Goal: Find specific page/section: Find specific page/section

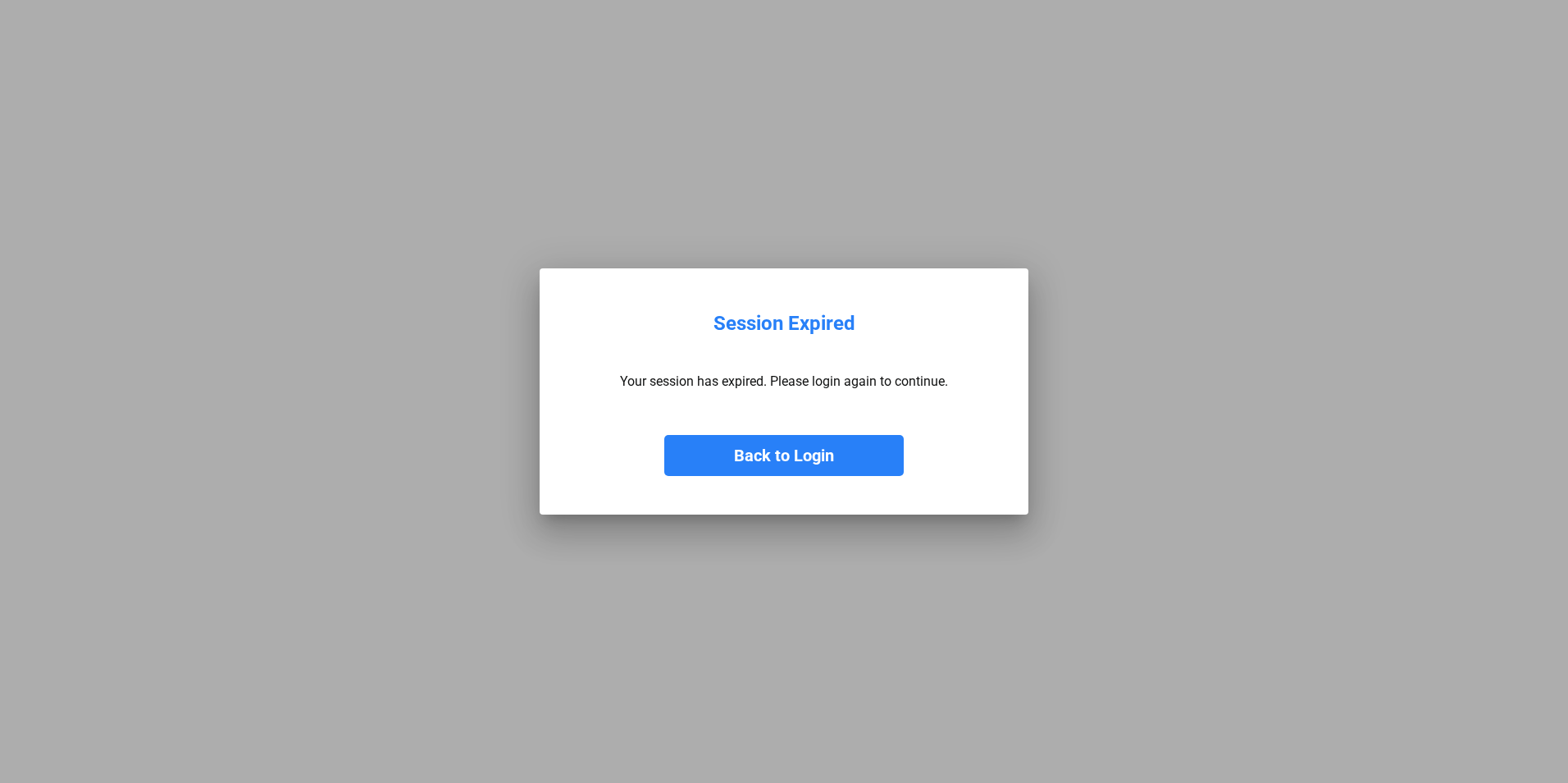
click at [787, 461] on button "Back to Login" at bounding box center [784, 456] width 240 height 41
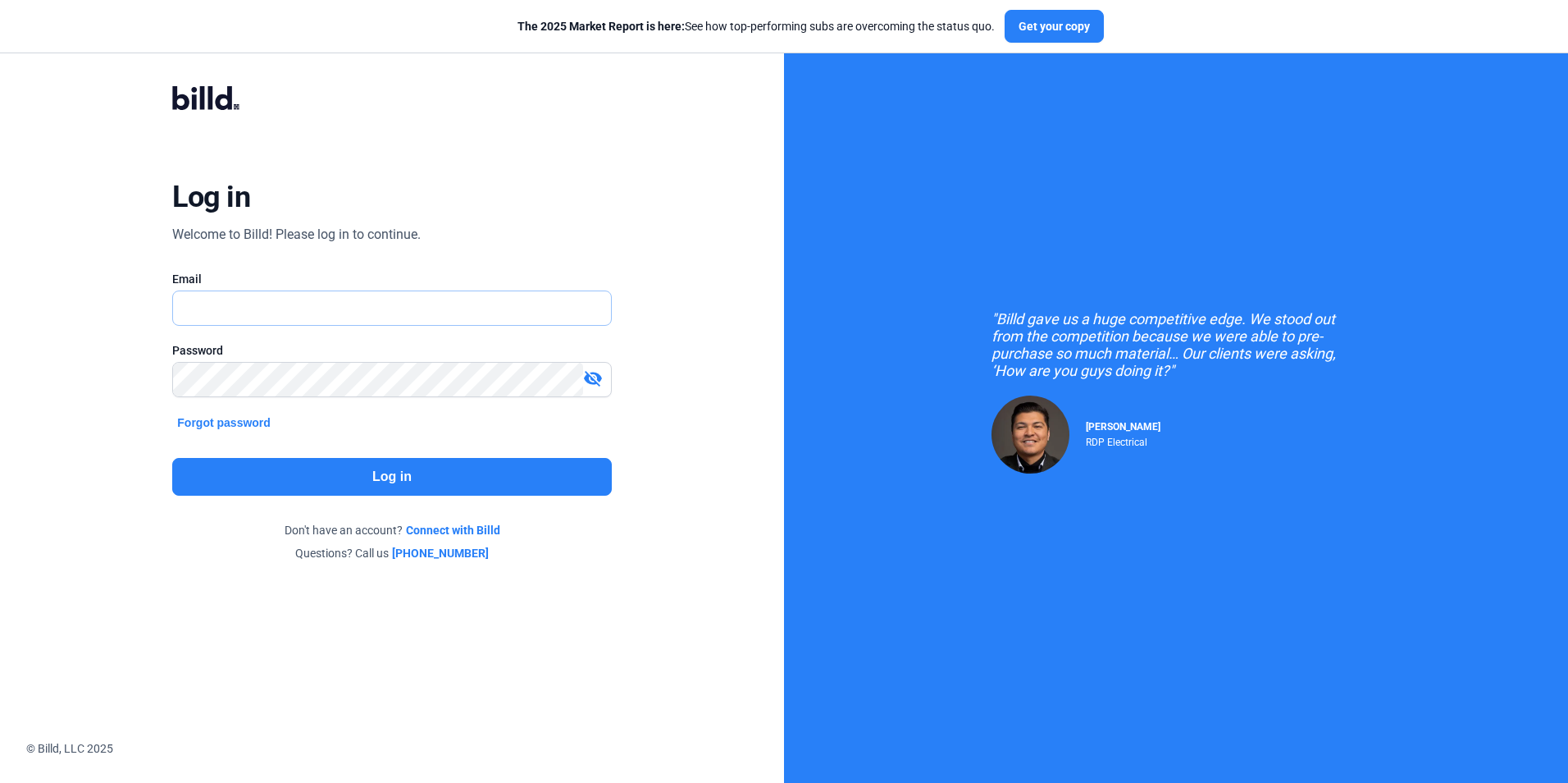
type input "[EMAIL_ADDRESS][DOMAIN_NAME]"
click at [503, 468] on button "Log in" at bounding box center [391, 476] width 439 height 38
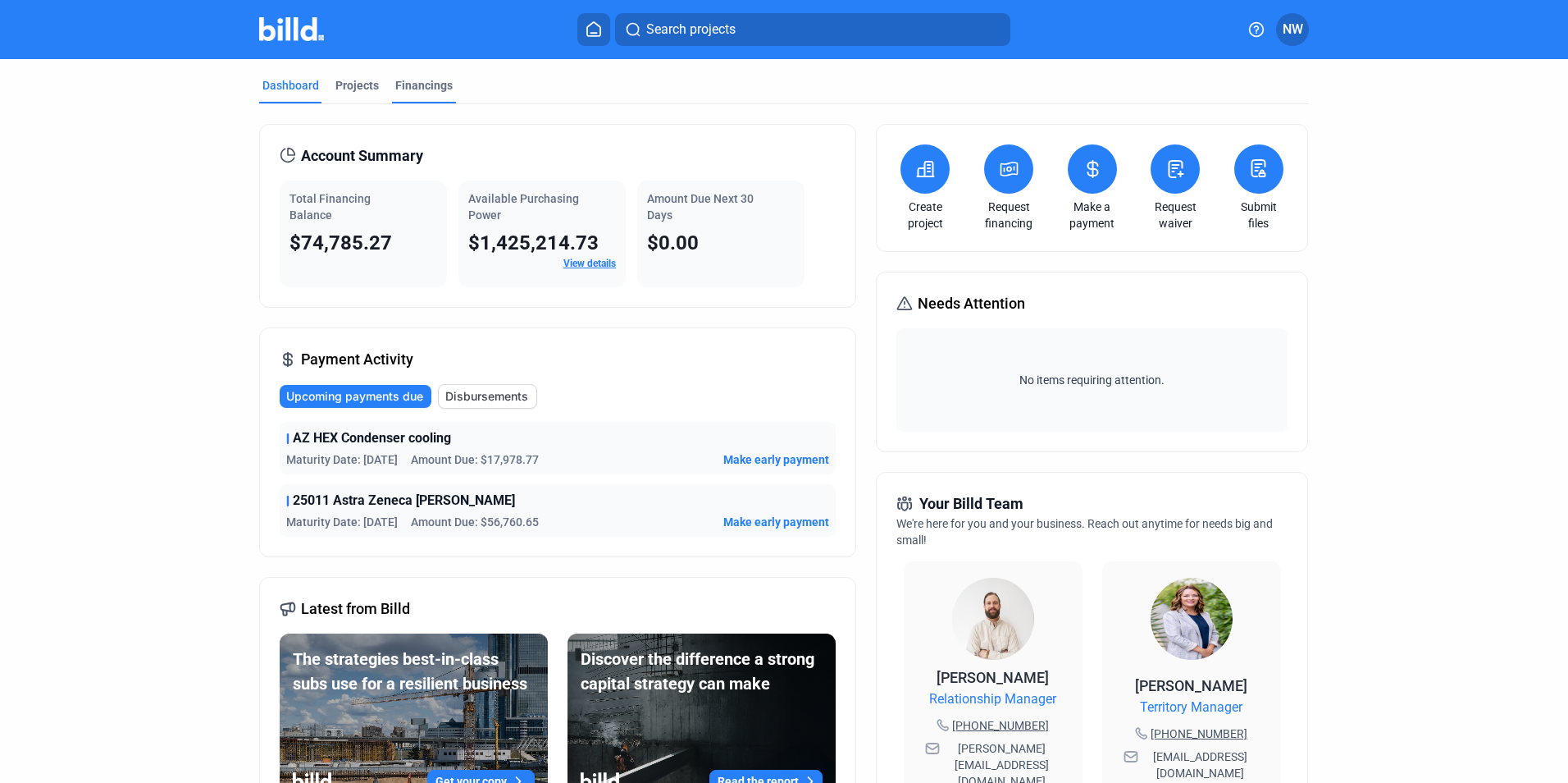
click at [395, 86] on div "Financings" at bounding box center [424, 86] width 58 height 17
